Goal: Check status: Check status

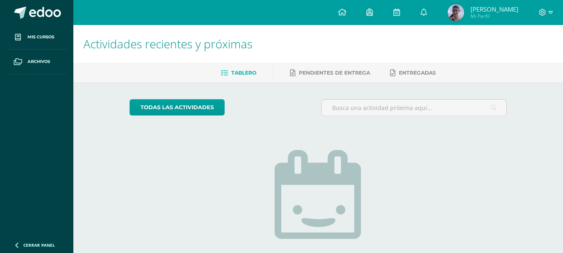
click at [495, 12] on span "[PERSON_NAME]" at bounding box center [495, 9] width 48 height 8
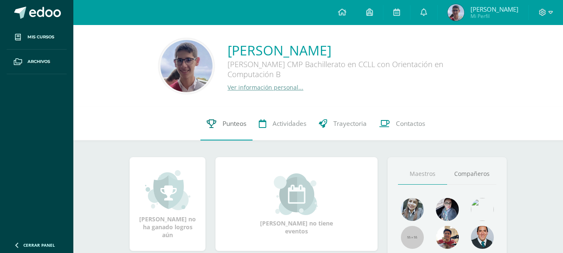
click at [240, 127] on span "Punteos" at bounding box center [235, 123] width 24 height 9
